Goal: Task Accomplishment & Management: Complete application form

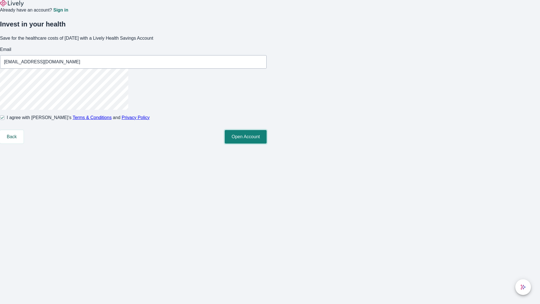
click at [266, 143] on button "Open Account" at bounding box center [246, 136] width 42 height 13
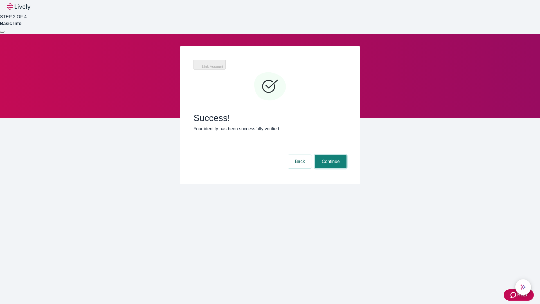
click at [330, 155] on button "Continue" at bounding box center [330, 161] width 31 height 13
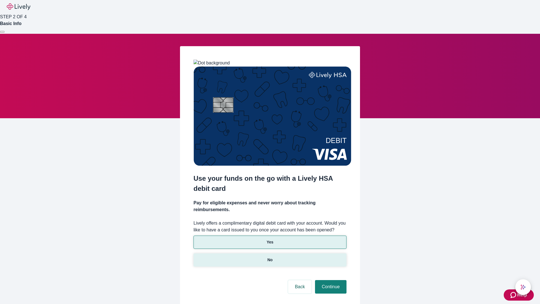
click at [270, 257] on p "No" at bounding box center [269, 260] width 5 height 6
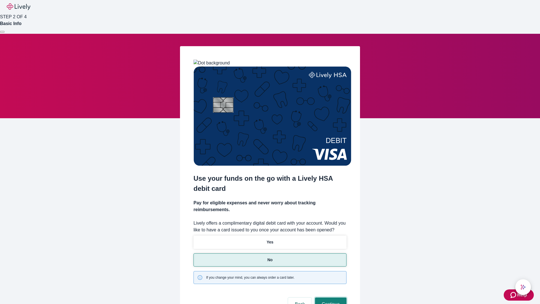
click at [330, 297] on button "Continue" at bounding box center [330, 303] width 31 height 13
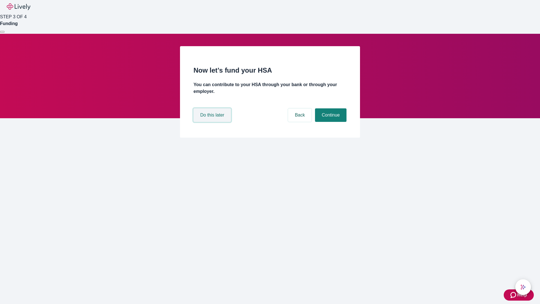
click at [213, 122] on button "Do this later" at bounding box center [211, 114] width 37 height 13
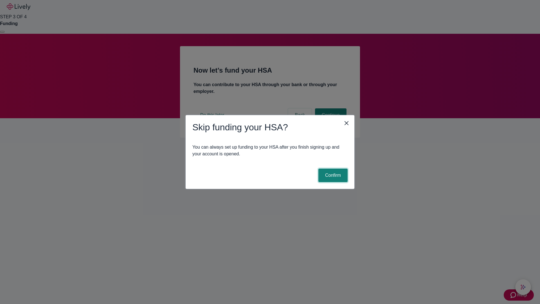
click at [332, 175] on button "Confirm" at bounding box center [332, 174] width 29 height 13
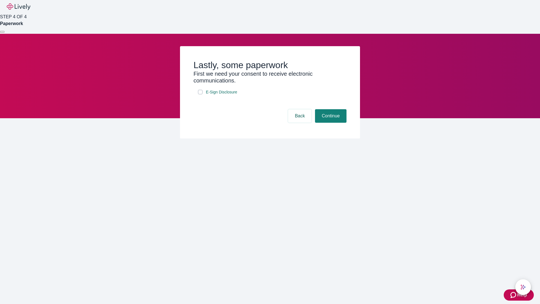
click at [200, 94] on input "E-Sign Disclosure" at bounding box center [200, 92] width 4 height 4
checkbox input "true"
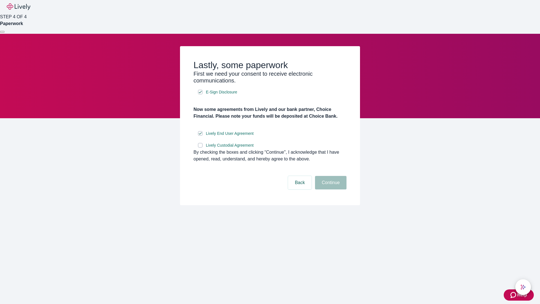
click at [200, 147] on input "Lively Custodial Agreement" at bounding box center [200, 145] width 4 height 4
checkbox input "true"
click at [330, 189] on button "Continue" at bounding box center [330, 182] width 31 height 13
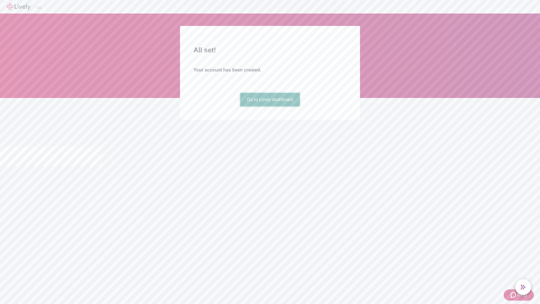
click at [270, 106] on link "Go to Lively dashboard" at bounding box center [270, 99] width 60 height 13
